Goal: Task Accomplishment & Management: Manage account settings

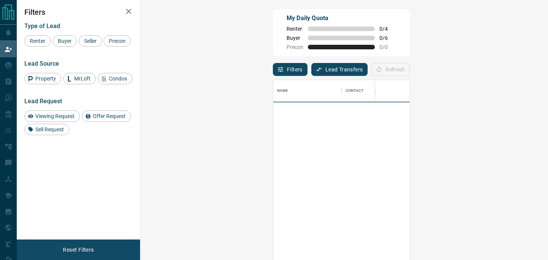
scroll to position [196, 391]
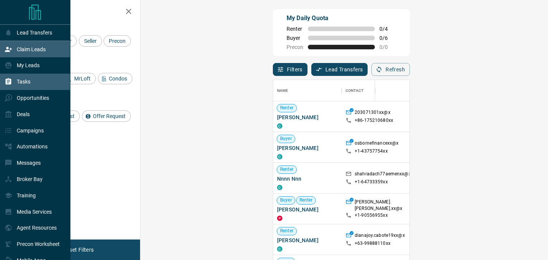
click at [24, 80] on p "Tasks" at bounding box center [24, 82] width 14 height 6
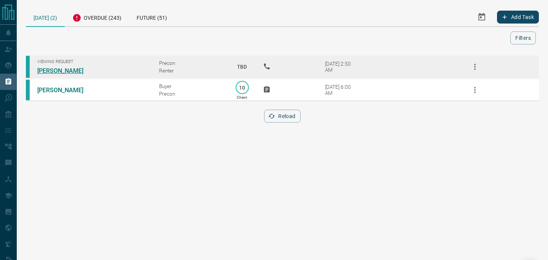
click at [62, 70] on link "[PERSON_NAME]" at bounding box center [65, 70] width 57 height 7
click at [480, 62] on button "button" at bounding box center [474, 67] width 18 height 18
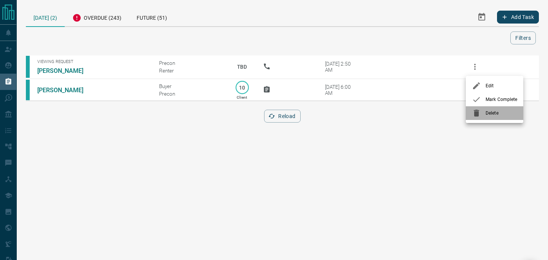
click at [492, 111] on span "Delete" at bounding box center [501, 113] width 32 height 7
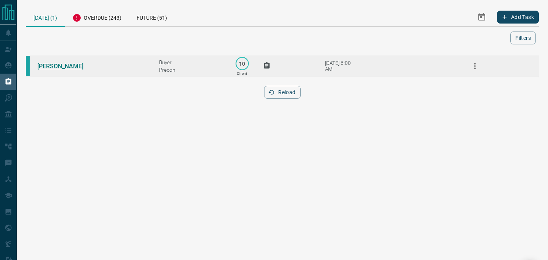
click at [70, 67] on link "[PERSON_NAME]" at bounding box center [65, 66] width 57 height 7
click at [475, 65] on icon "button" at bounding box center [474, 66] width 9 height 9
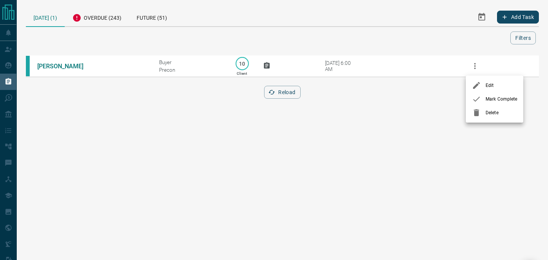
click at [487, 114] on span "Delete" at bounding box center [501, 113] width 32 height 7
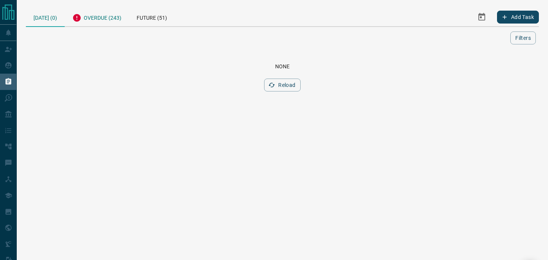
click at [105, 17] on div "Overdue (243)" at bounding box center [97, 17] width 64 height 19
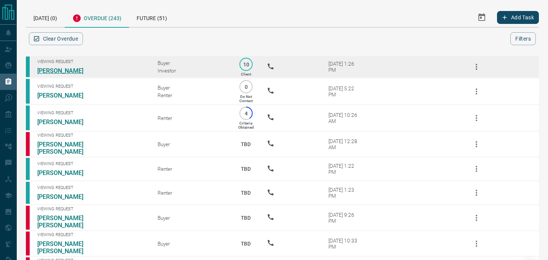
click at [61, 71] on link "[PERSON_NAME]" at bounding box center [65, 70] width 57 height 7
click at [51, 71] on link "[PERSON_NAME]" at bounding box center [65, 70] width 57 height 7
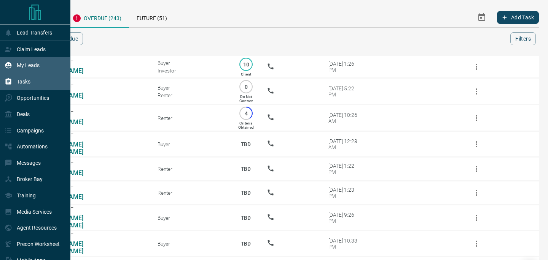
click at [44, 71] on div "My Leads" at bounding box center [35, 65] width 70 height 16
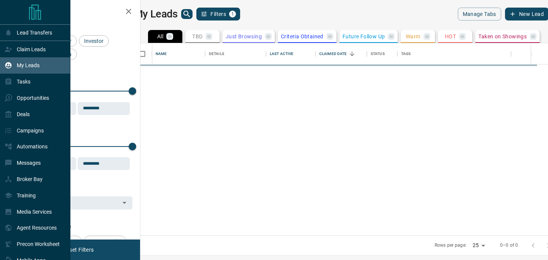
scroll to position [192, 404]
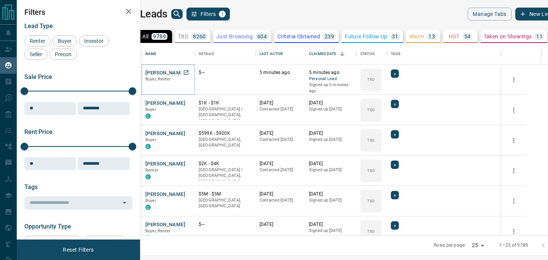
click at [180, 72] on button "[PERSON_NAME]" at bounding box center [165, 73] width 40 height 7
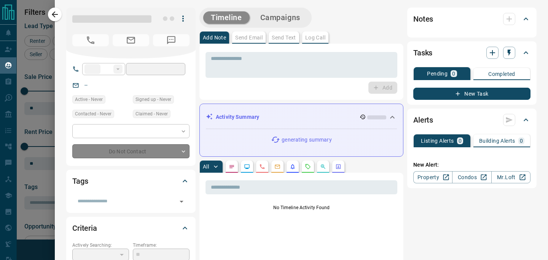
type input "**"
type input "**********"
type input "**"
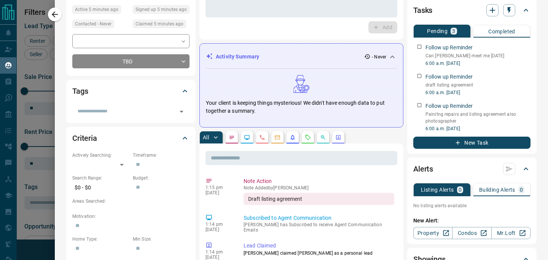
scroll to position [0, 0]
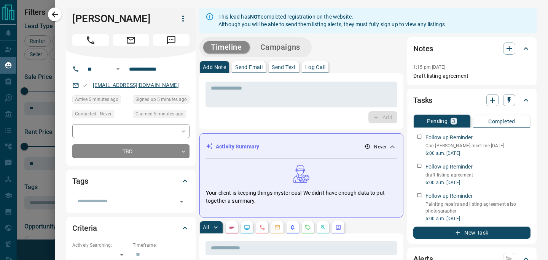
click at [112, 85] on link "[EMAIL_ADDRESS][DOMAIN_NAME]" at bounding box center [136, 85] width 86 height 6
